Goal: Find specific page/section: Find specific page/section

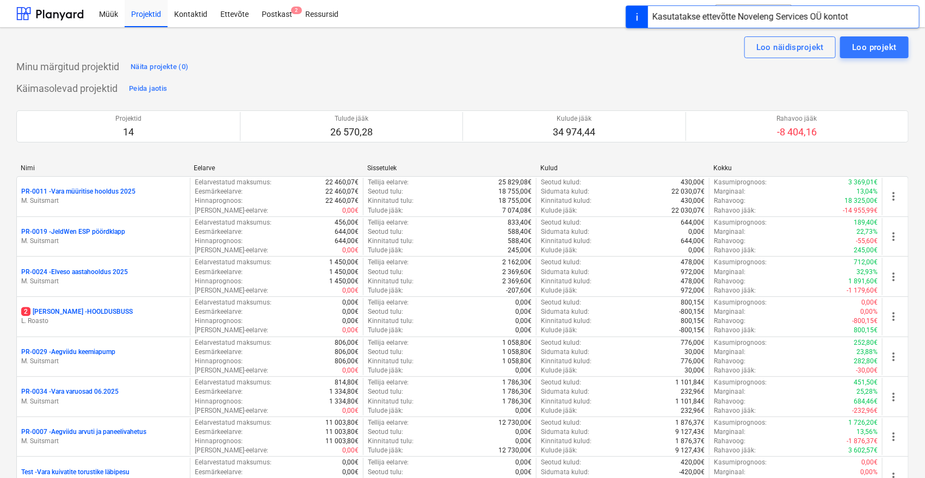
click at [750, 15] on div "Kasutatakse ettevõtte Noveleng Services OÜ kontot" at bounding box center [750, 16] width 196 height 13
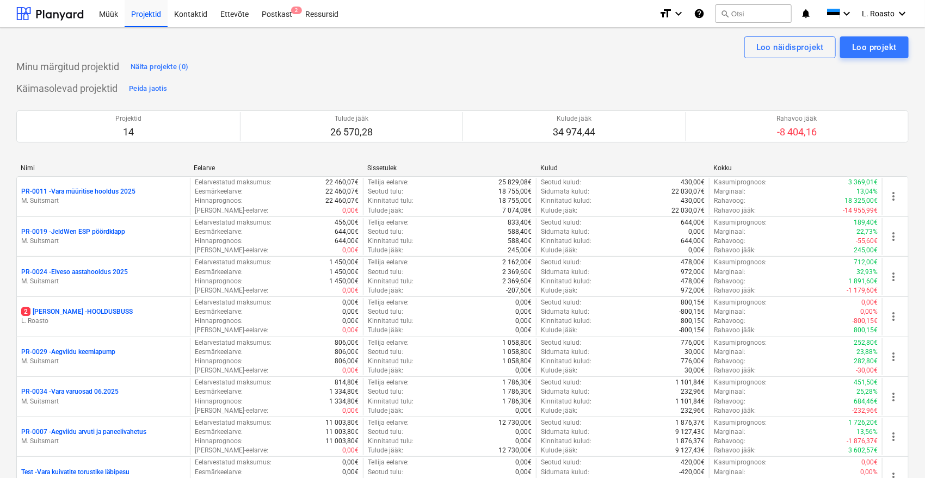
click at [750, 15] on button "search Otsi" at bounding box center [753, 13] width 76 height 18
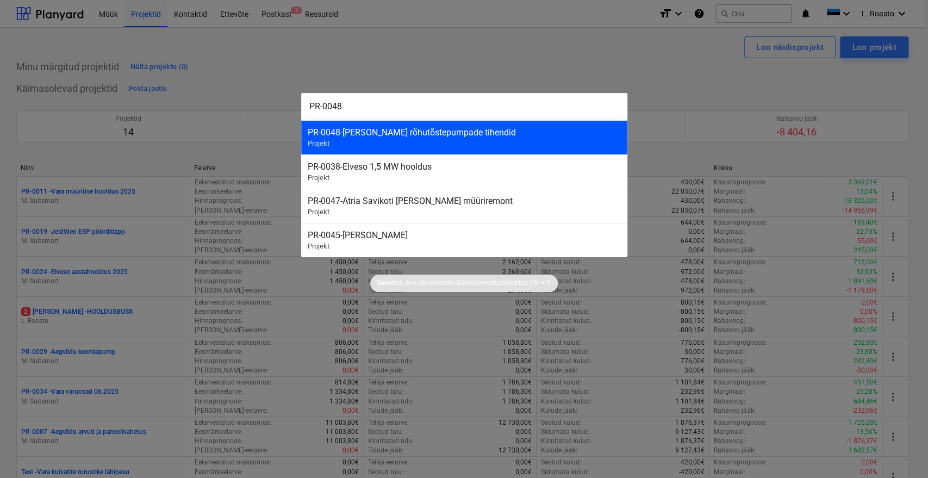
type input "PR-0048"
click at [480, 133] on div "PR-0048 - [PERSON_NAME] rõhutõstepumpade tihendid" at bounding box center [464, 132] width 313 height 10
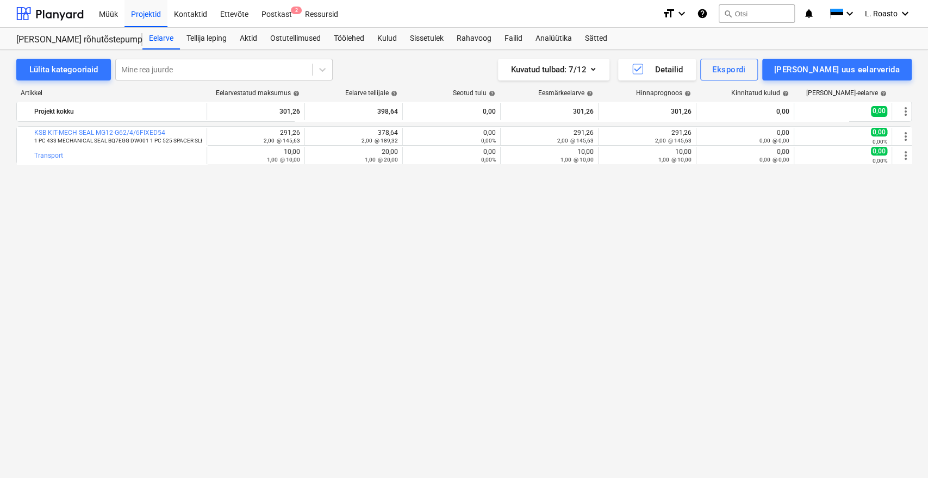
click at [46, 248] on div "bar_chart KSB KIT-MECH SEAL MG12-G62/4/6FIXED54 1 PC 433 MECHANICAL SEAL BQ7EGG…" at bounding box center [464, 279] width 896 height 307
click at [608, 34] on div "Sätted" at bounding box center [596, 39] width 35 height 22
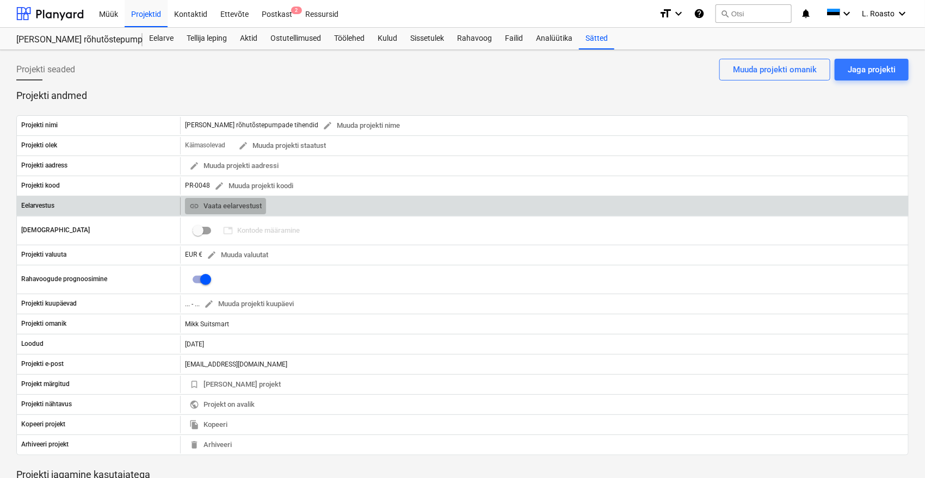
click at [253, 208] on span "link Vaata eelarvestust" at bounding box center [225, 206] width 72 height 13
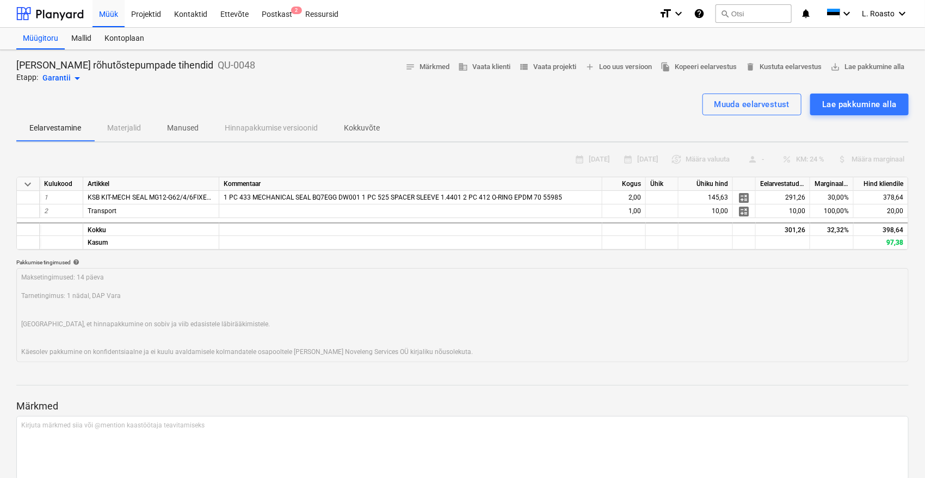
click at [245, 59] on div "[PERSON_NAME] rõhutõstepumpade tihendid QU-0048 Etapp: Garantii arrow_drop_down…" at bounding box center [462, 72] width 892 height 26
drag, startPoint x: 200, startPoint y: 59, endPoint x: 18, endPoint y: 61, distance: 182.2
click at [18, 61] on p "[PERSON_NAME] rõhutõstepumpade tihendid" at bounding box center [114, 65] width 197 height 13
copy p "[PERSON_NAME] rõhutõstepumpade tihendid"
click at [109, 153] on div "calendar_month [DATE] calendar_month [DATE] currency_exchange Määra valuuta per…" at bounding box center [462, 159] width 892 height 17
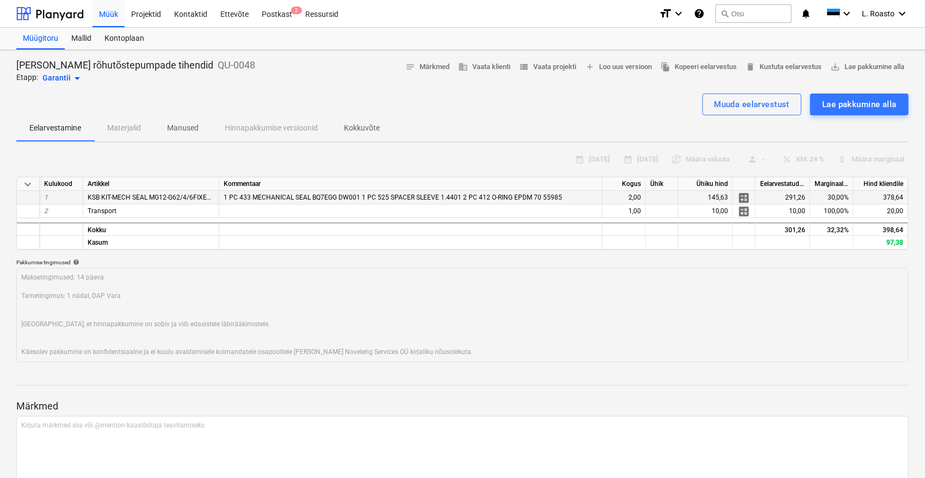
click at [191, 194] on span "KSB KIT-MECH SEAL MG12-G62/4/6FIXED54" at bounding box center [153, 198] width 131 height 8
copy span "KSB KIT-MECH SEAL MG12-G62/4/6FIXED54"
click at [114, 199] on span "KSB KIT-MECH SEAL MG12-G62/4/6FIXED54" at bounding box center [153, 198] width 131 height 8
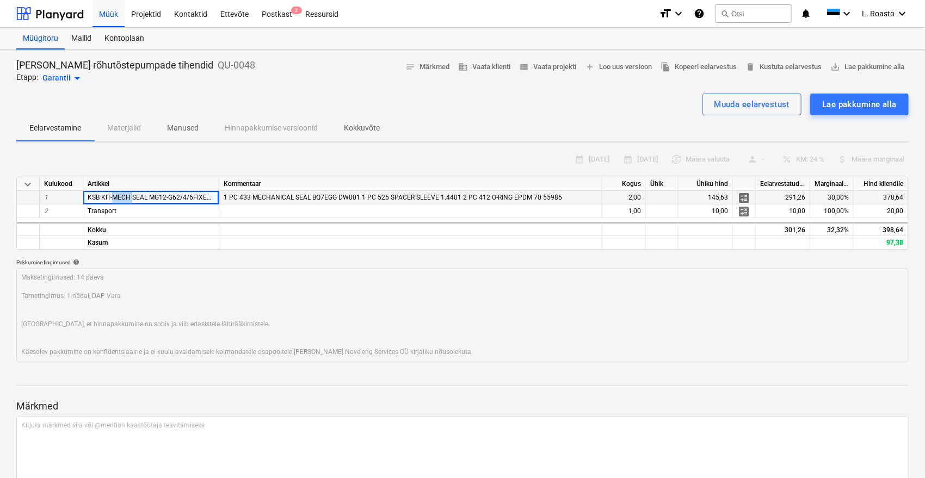
click at [114, 199] on span "KSB KIT-MECH SEAL MG12-G62/4/6FIXED54" at bounding box center [153, 198] width 131 height 8
click at [109, 160] on div "calendar_month [DATE] calendar_month [DATE] currency_exchange Määra valuuta per…" at bounding box center [462, 159] width 892 height 17
click at [374, 125] on p "Kokkuvõte" at bounding box center [362, 127] width 36 height 11
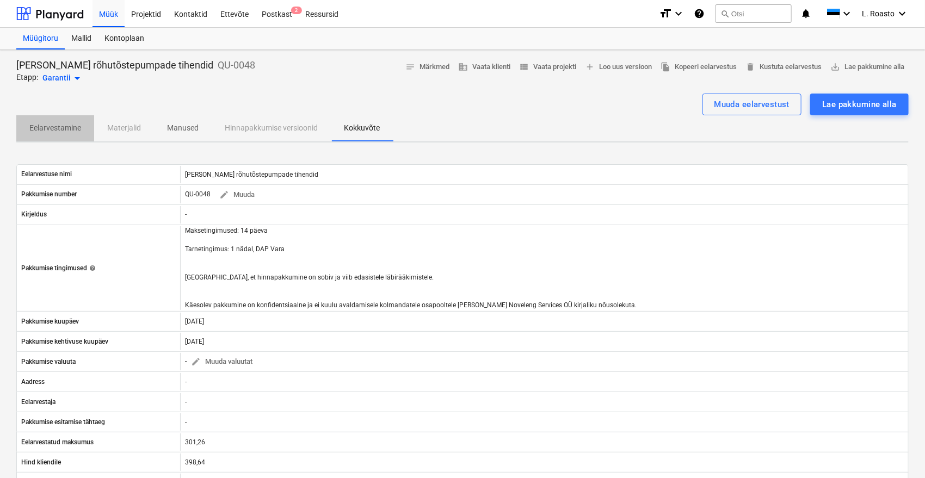
click at [54, 127] on p "Eelarvestamine" at bounding box center [55, 127] width 52 height 11
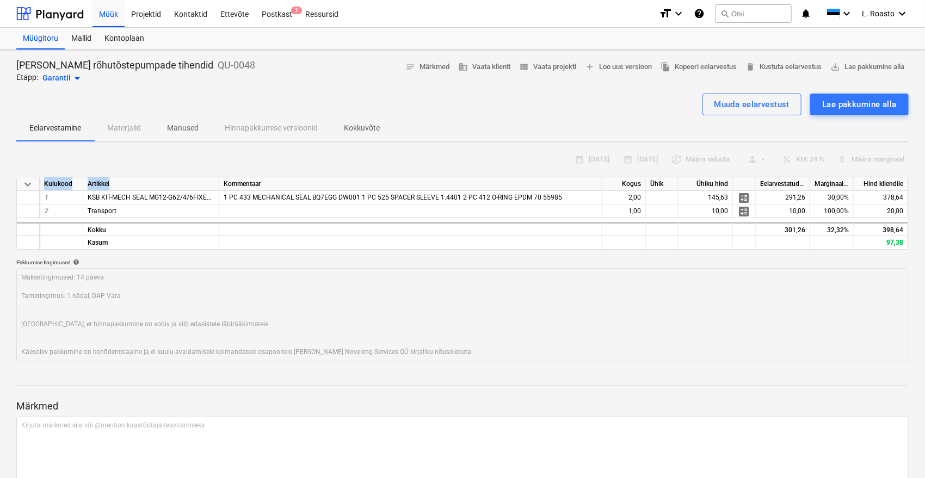
drag, startPoint x: 218, startPoint y: 181, endPoint x: 269, endPoint y: 168, distance: 52.8
click at [252, 170] on div "calendar_month [DATE] calendar_month [DATE] currency_exchange Määra valuuta per…" at bounding box center [462, 256] width 892 height 211
click at [271, 165] on div "calendar_month [DATE] calendar_month [DATE] currency_exchange Määra valuuta per…" at bounding box center [462, 159] width 892 height 17
drag, startPoint x: 165, startPoint y: 194, endPoint x: 218, endPoint y: 200, distance: 53.2
click at [218, 200] on div "KSB KIT-MECH SEAL MG12-G62/4/6FIXED54" at bounding box center [151, 198] width 136 height 14
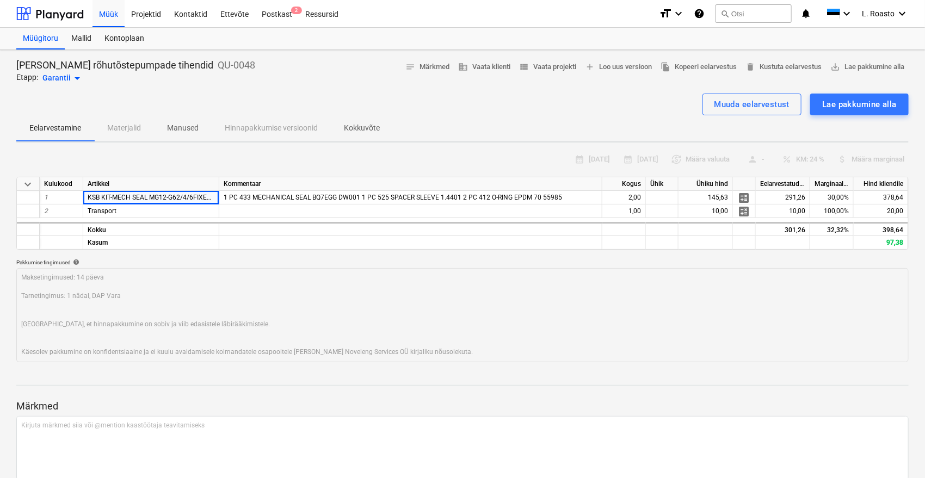
click at [201, 151] on div "calendar_month [DATE] calendar_month [DATE] currency_exchange Määra valuuta per…" at bounding box center [462, 159] width 892 height 17
click at [188, 126] on p "Manused" at bounding box center [183, 127] width 32 height 11
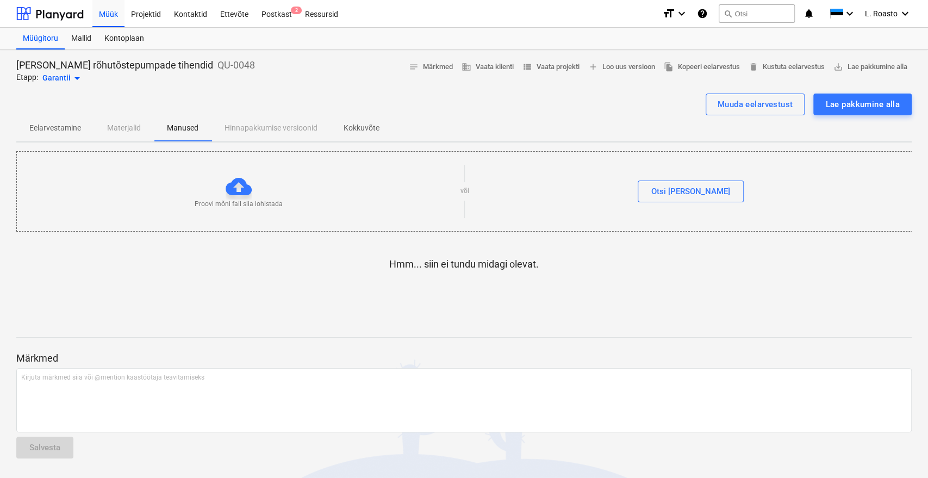
click at [60, 131] on p "Eelarvestamine" at bounding box center [55, 127] width 52 height 11
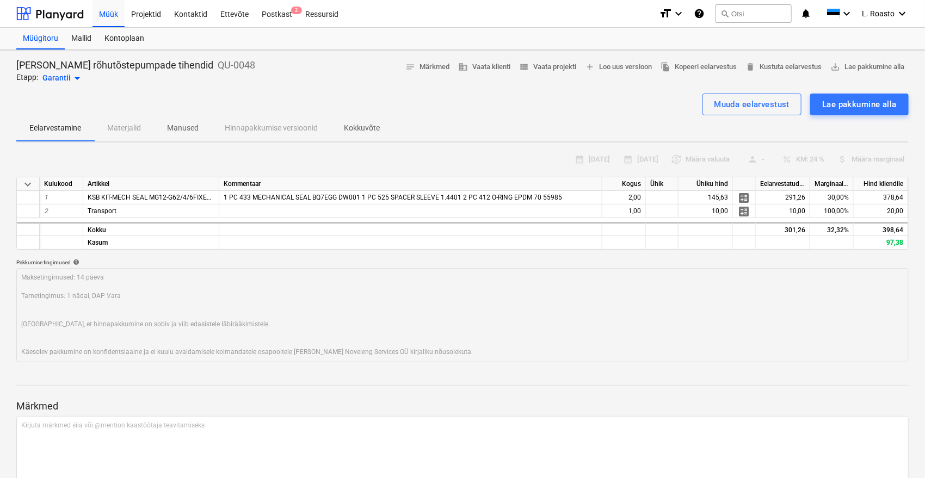
click at [368, 119] on span "Kokkuvõte" at bounding box center [362, 128] width 62 height 18
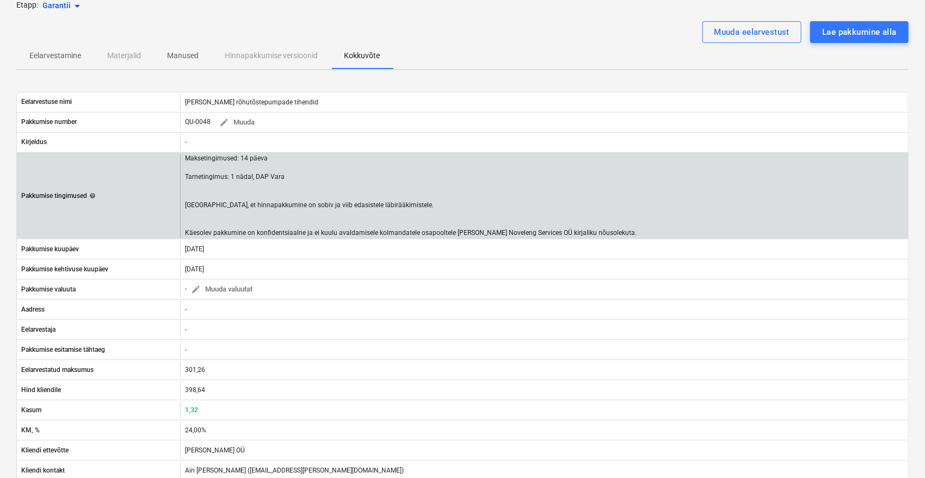
scroll to position [66, 0]
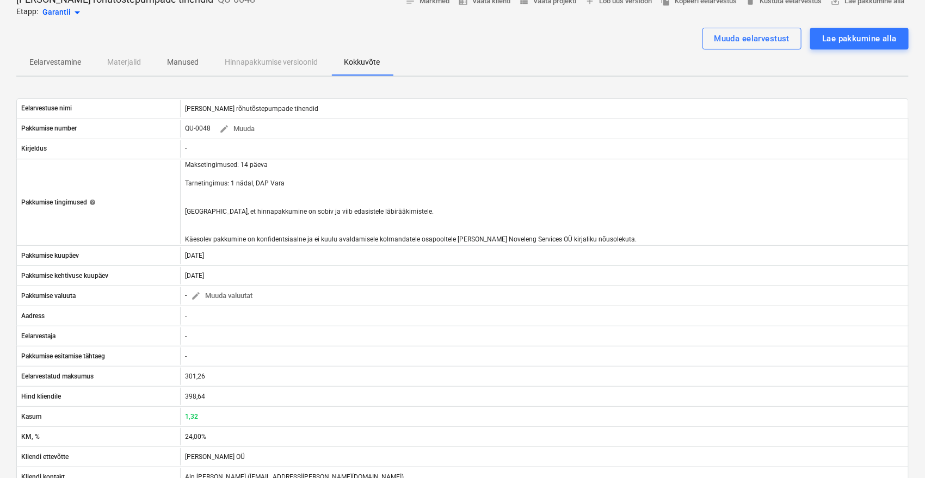
click at [43, 63] on p "Eelarvestamine" at bounding box center [55, 62] width 52 height 11
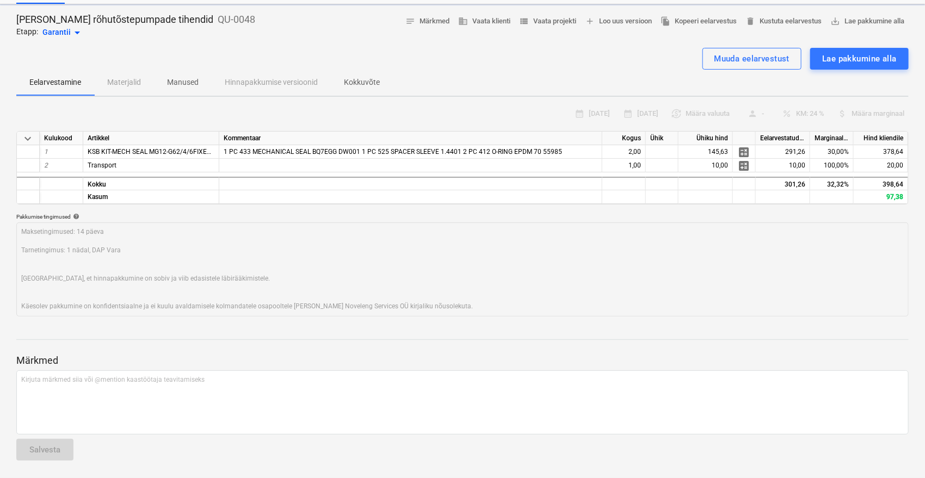
scroll to position [45, 0]
type textarea "x"
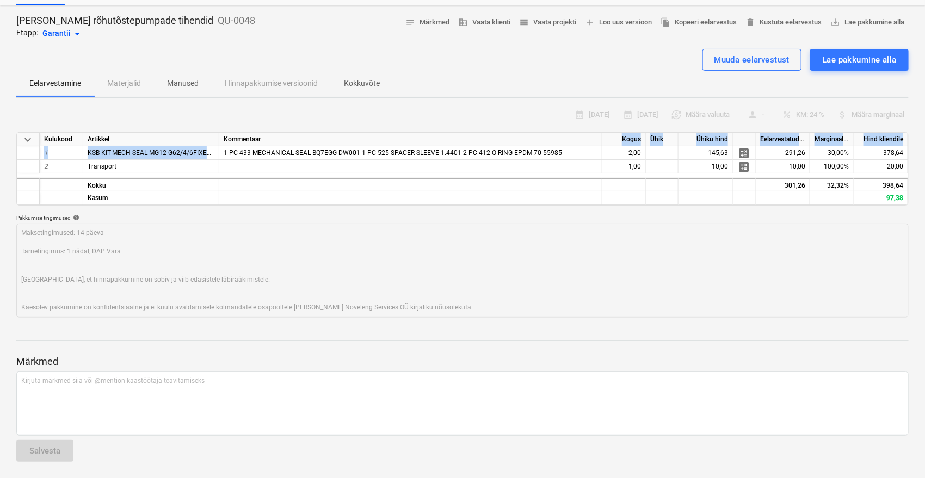
drag, startPoint x: 223, startPoint y: 152, endPoint x: 539, endPoint y: 142, distance: 316.1
click at [539, 142] on div "keyboard_arrow_down Kulukood Artikkel Kommentaar Kogus Ühik Ühiku hind Eelarves…" at bounding box center [462, 168] width 892 height 73
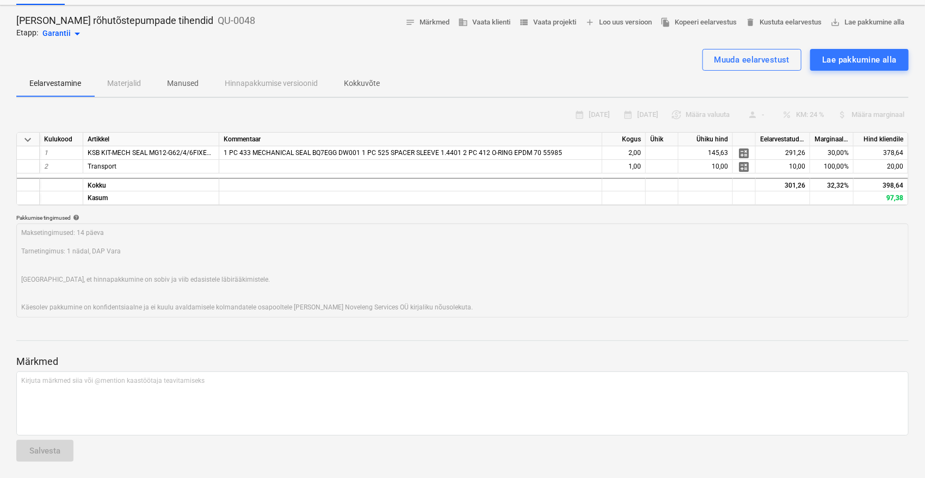
click at [492, 92] on div "Eelarvestamine Materjalid Manused Hinnapakkumise versioonid Kokkuvõte" at bounding box center [462, 84] width 892 height 26
click at [824, 215] on div "Pakkumise tingimused help" at bounding box center [462, 217] width 892 height 7
click at [364, 79] on p "Kokkuvõte" at bounding box center [362, 83] width 36 height 11
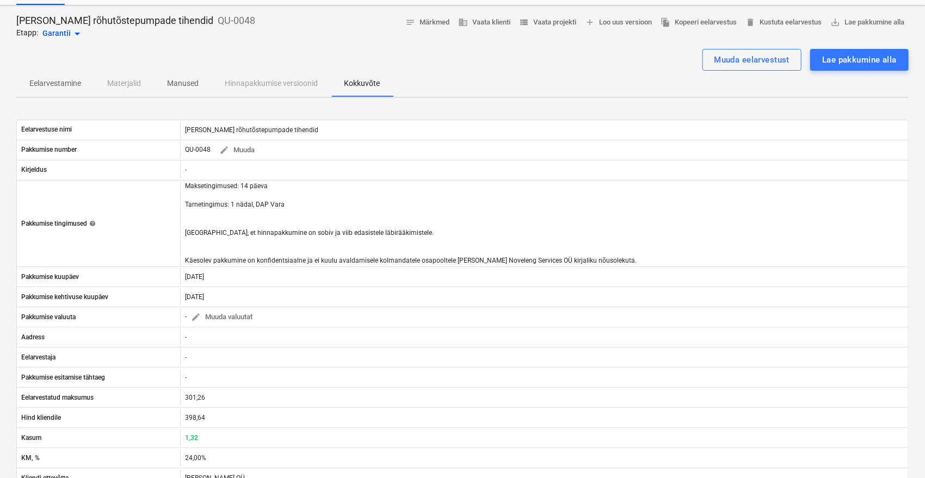
click at [549, 18] on span "view_list Vaata projekti" at bounding box center [547, 22] width 57 height 13
